Goal: Find specific page/section: Find specific page/section

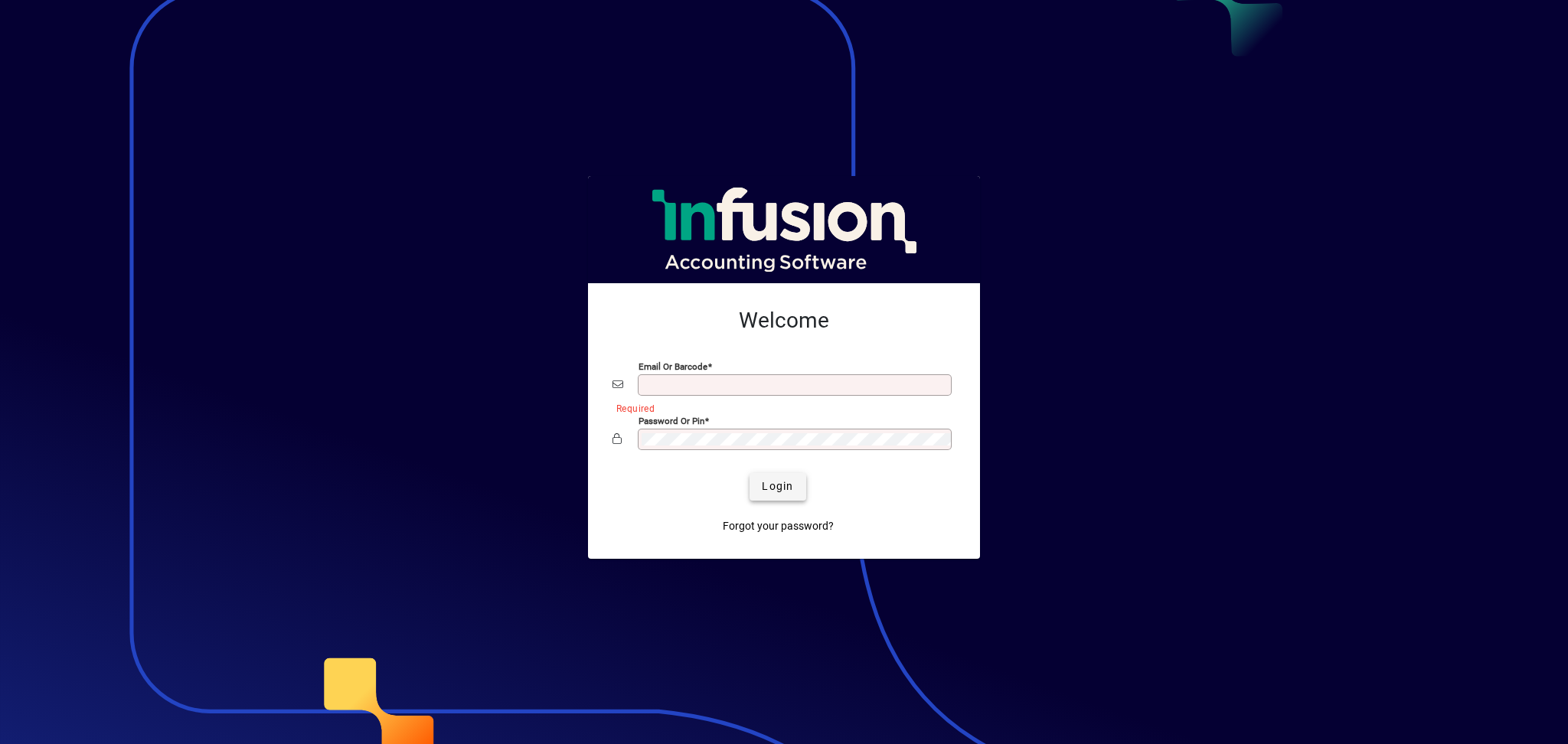
type input "**********"
click at [791, 490] on span "Login" at bounding box center [776, 486] width 31 height 16
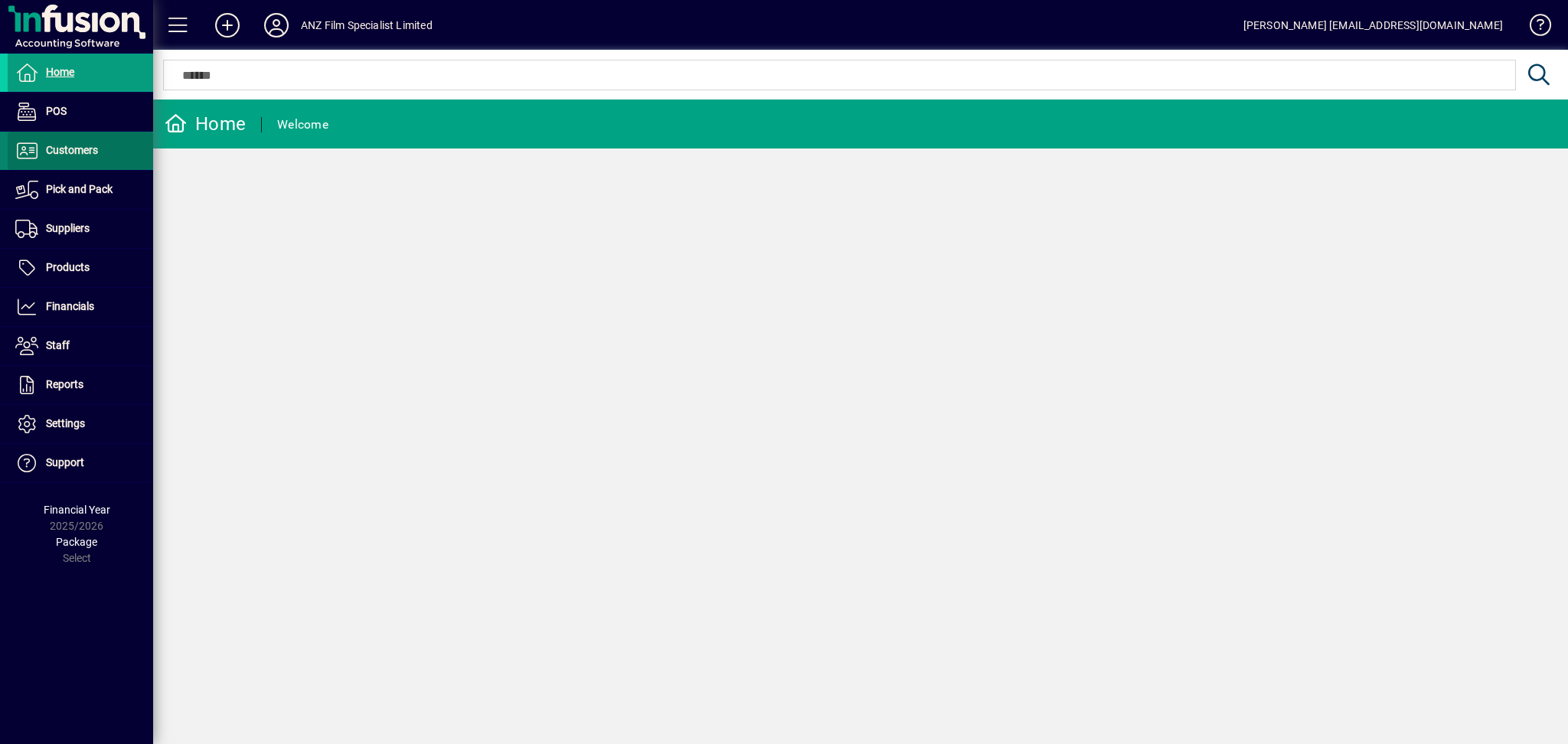
click at [90, 151] on span "Customers" at bounding box center [72, 149] width 52 height 12
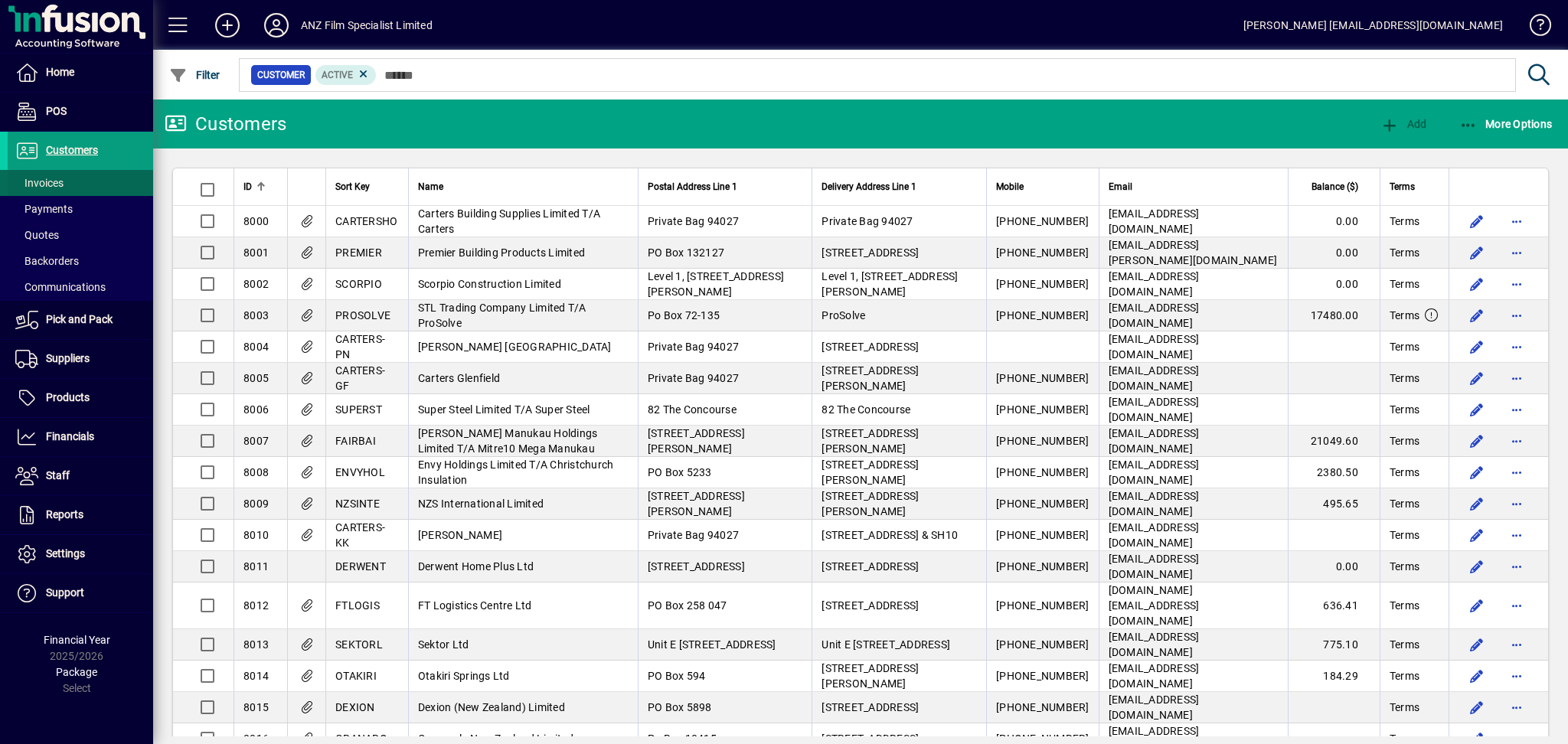
click at [52, 177] on span "Invoices" at bounding box center [39, 183] width 48 height 12
